Goal: Understand process/instructions

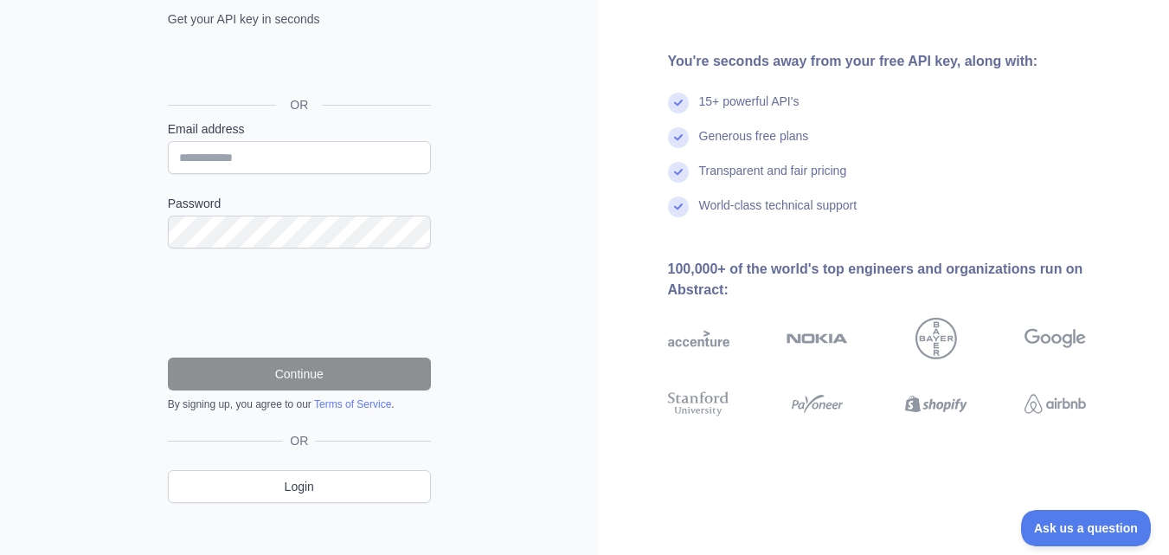
scroll to position [155, 0]
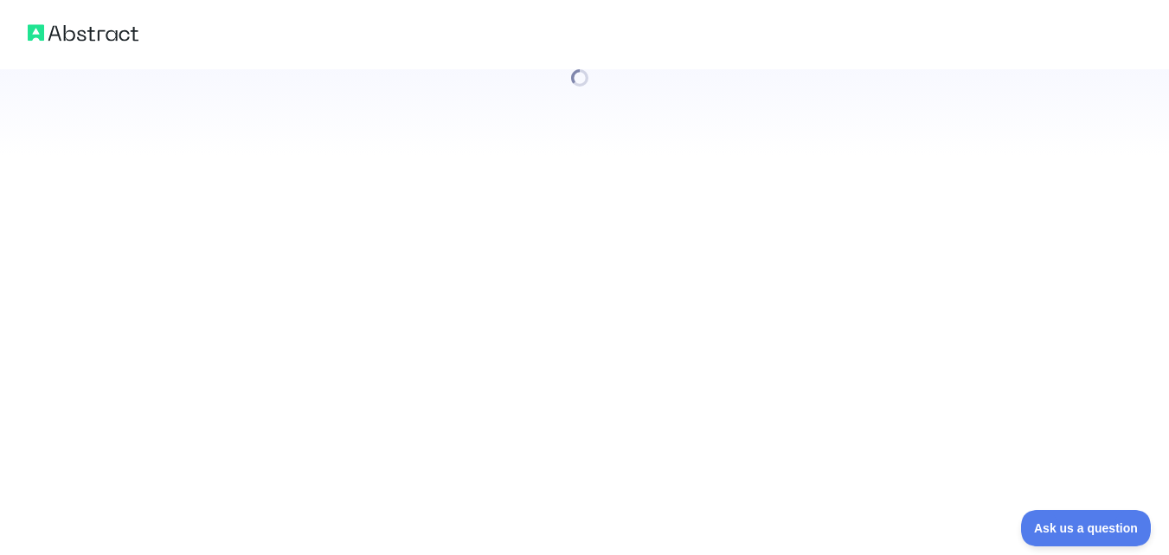
click at [364, 354] on div at bounding box center [584, 277] width 1169 height 555
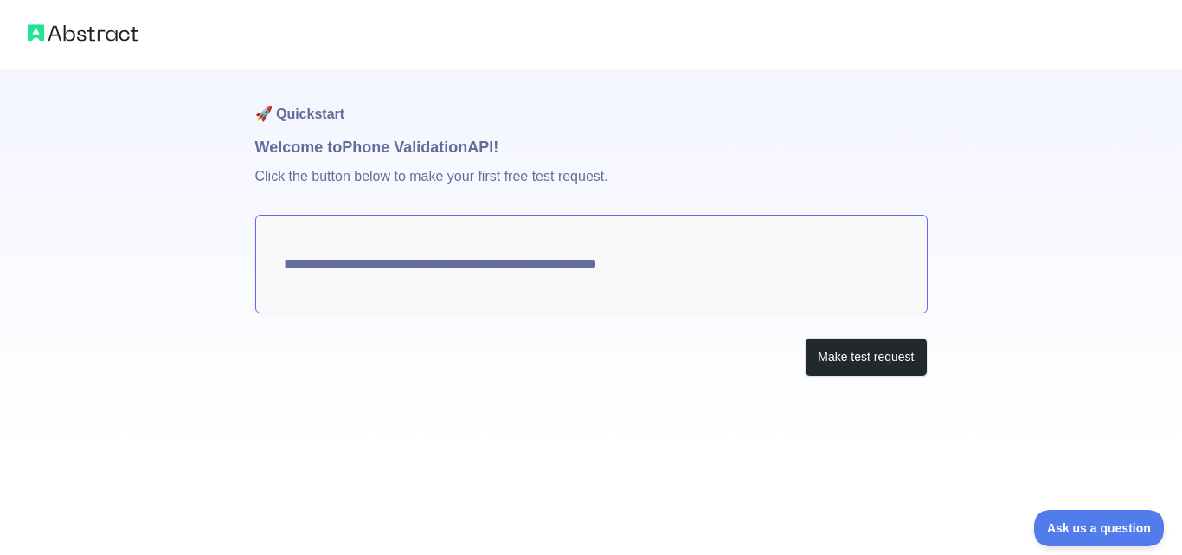
click at [630, 264] on textarea "**********" at bounding box center [591, 264] width 673 height 99
click at [854, 360] on button "Make test request" at bounding box center [866, 357] width 122 height 39
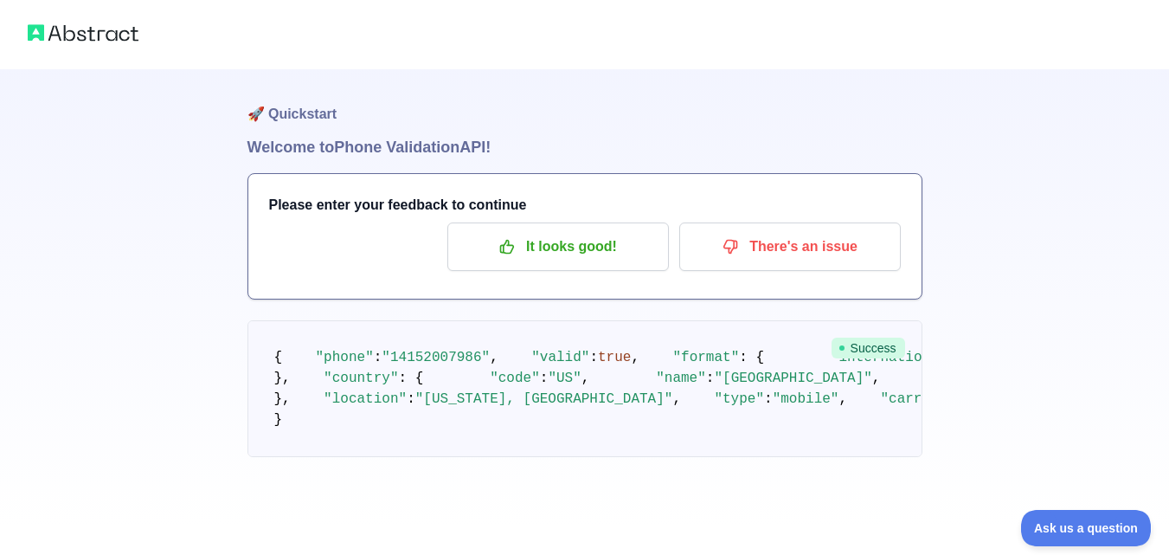
scroll to position [221, 0]
click at [1091, 525] on span "Ask us a question" at bounding box center [1078, 525] width 130 height 12
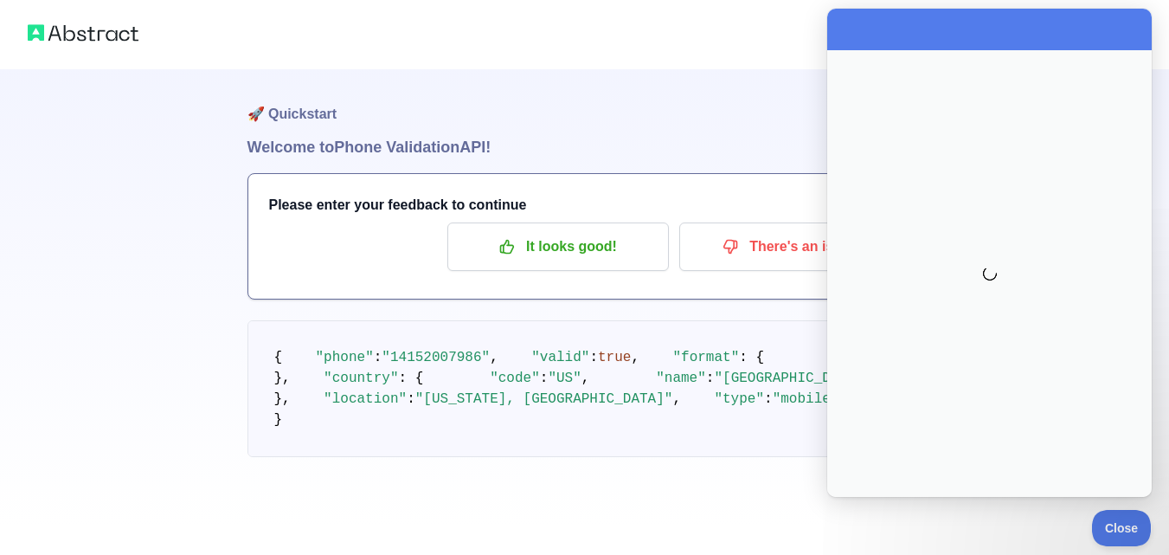
scroll to position [0, 0]
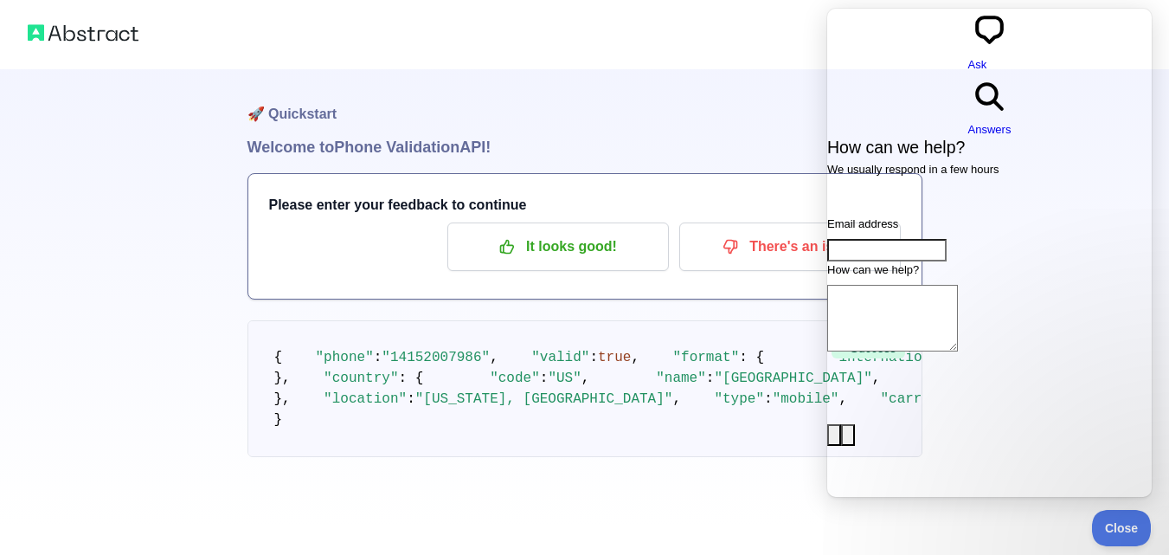
click at [780, 54] on div at bounding box center [584, 34] width 1169 height 69
